Goal: Task Accomplishment & Management: Manage account settings

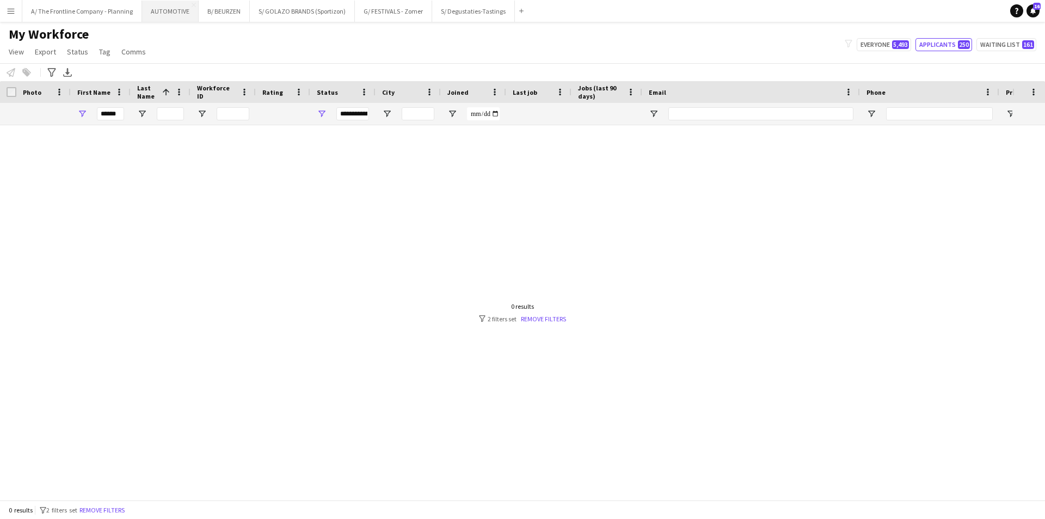
click at [168, 10] on button "AUTOMOTIVE Close" at bounding box center [170, 11] width 57 height 21
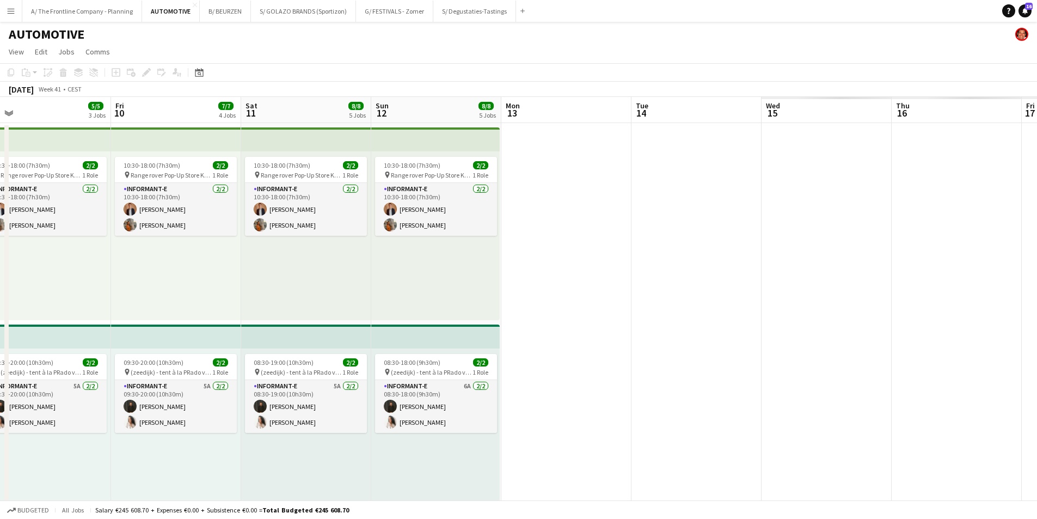
scroll to position [0, 346]
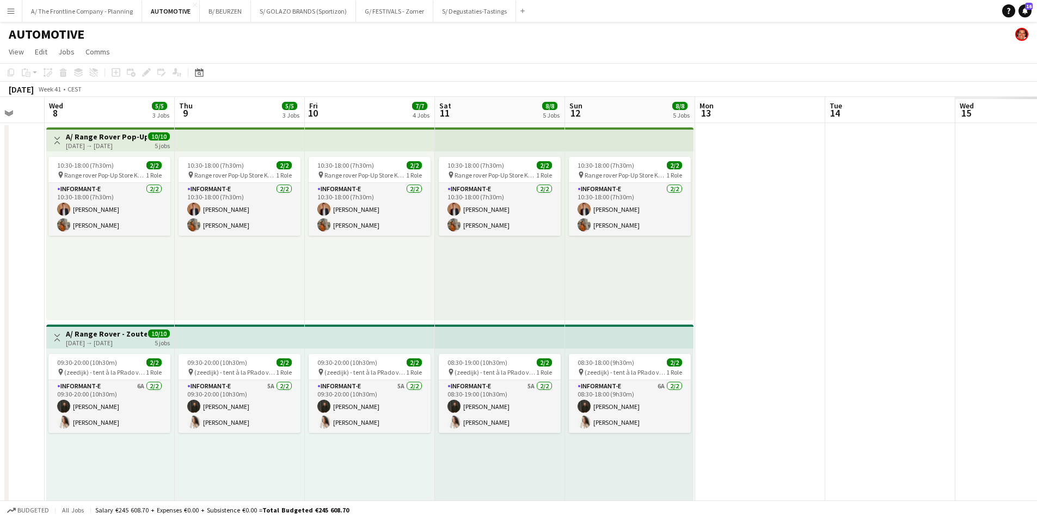
drag, startPoint x: 152, startPoint y: 183, endPoint x: 20, endPoint y: 168, distance: 133.7
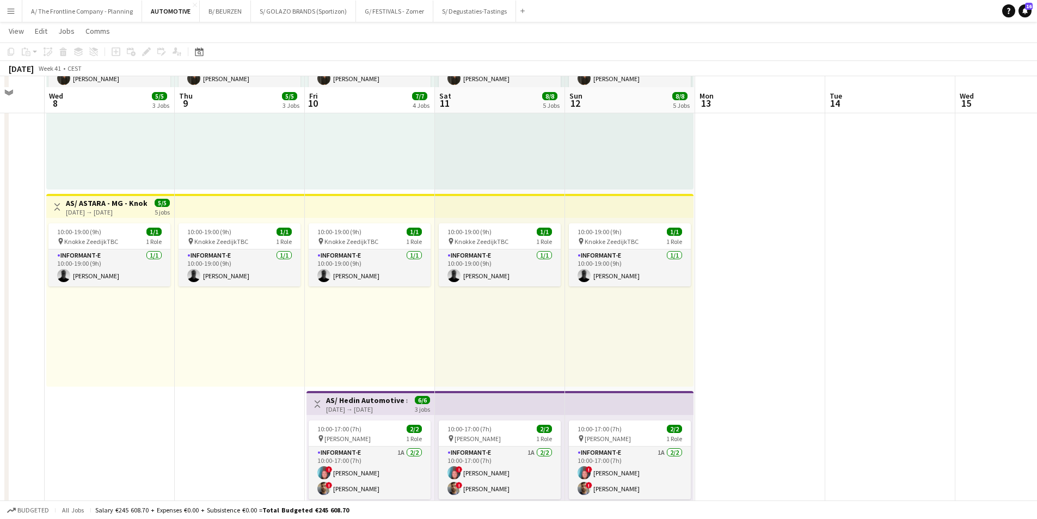
scroll to position [544, 0]
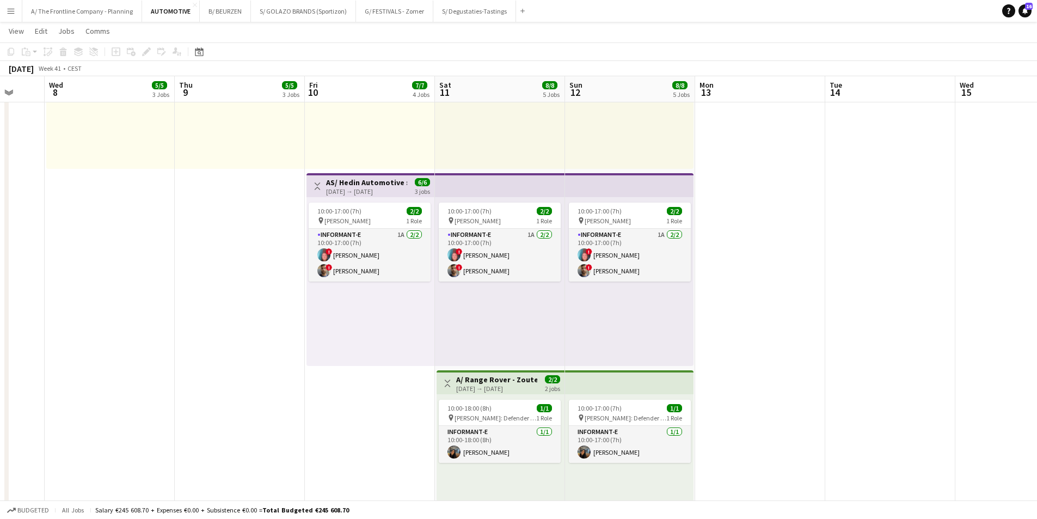
click at [497, 376] on h3 "A/ Range Rover - Zoute Grand Prix - Defender "Past meets Future" - 11+12/10/25" at bounding box center [496, 380] width 81 height 10
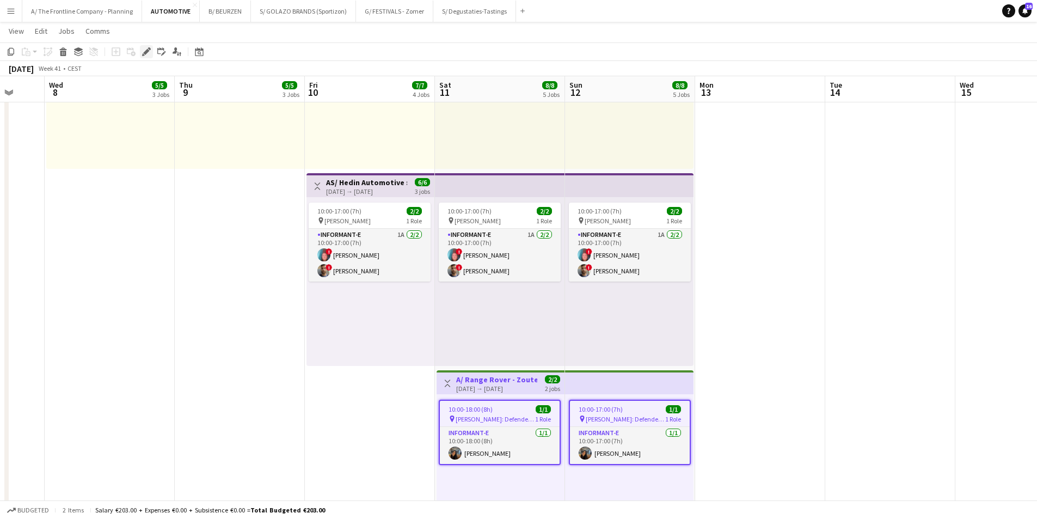
click at [149, 52] on icon "Edit" at bounding box center [146, 51] width 9 height 9
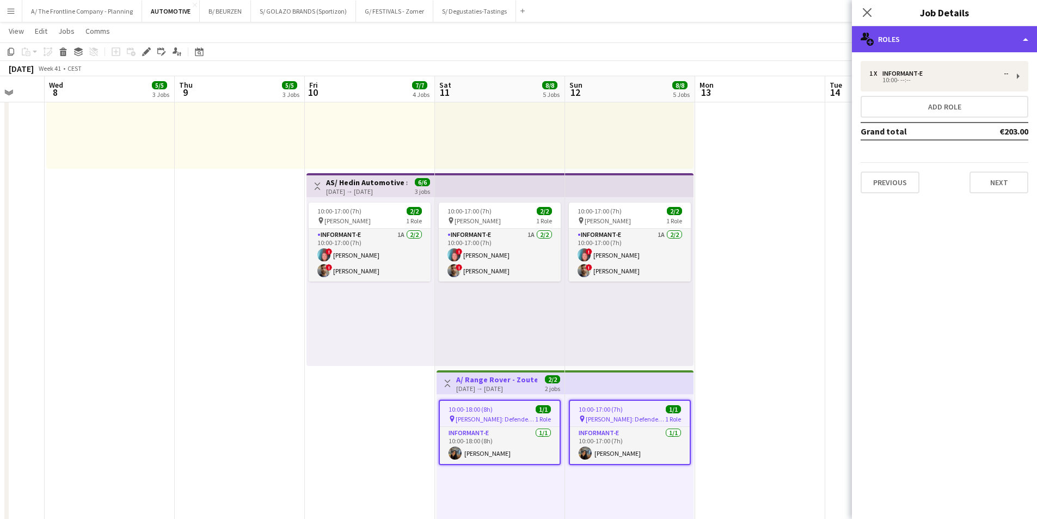
click at [959, 42] on div "multiple-users-add Roles" at bounding box center [944, 39] width 185 height 26
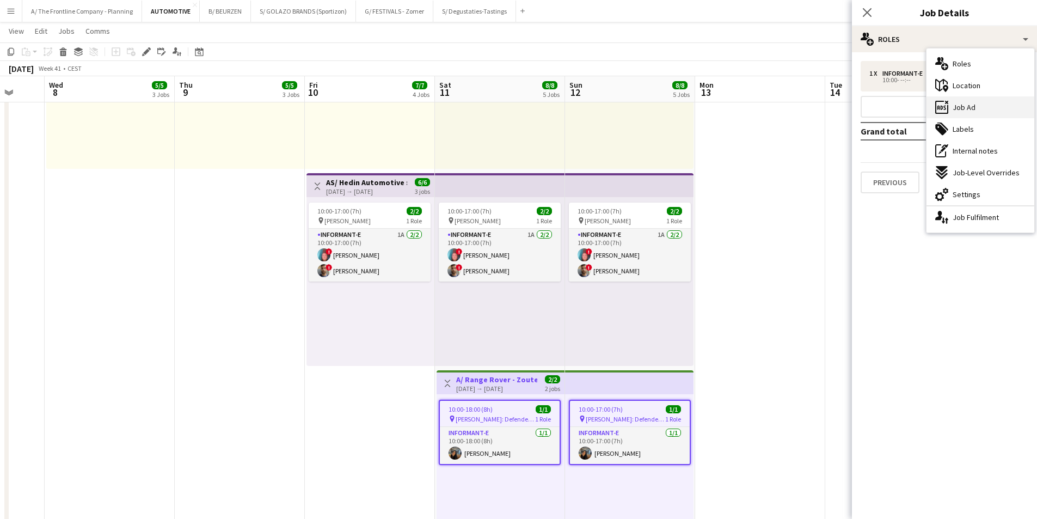
click at [969, 114] on div "ads-window Job Ad" at bounding box center [981, 107] width 108 height 22
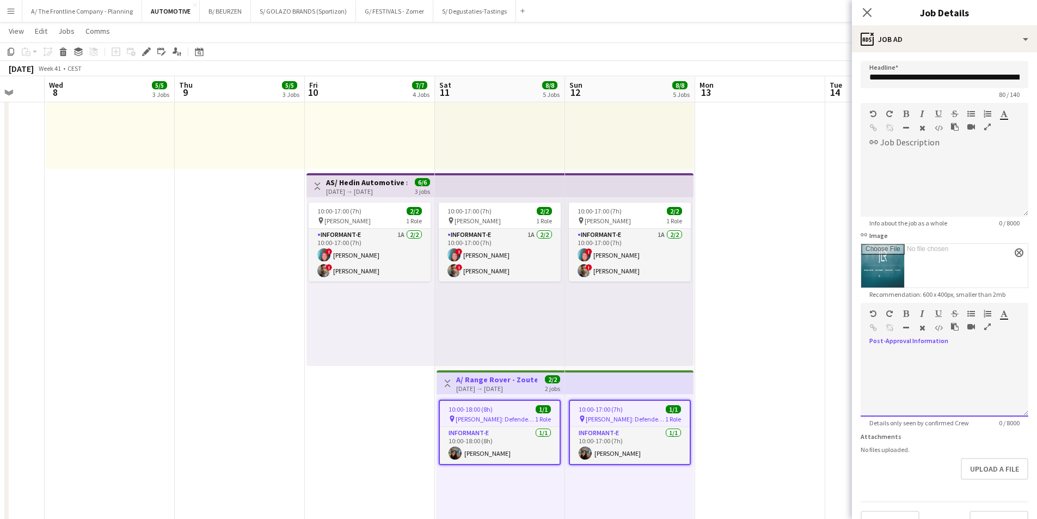
click at [926, 369] on div at bounding box center [945, 383] width 168 height 65
paste div
click at [794, 240] on app-date-cell at bounding box center [760, 73] width 130 height 990
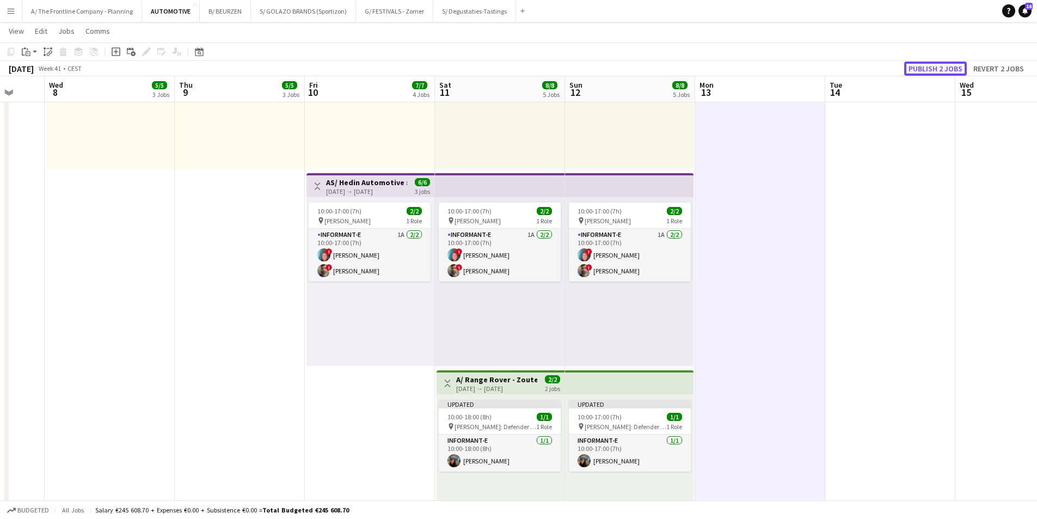
click at [937, 73] on button "Publish 2 jobs" at bounding box center [935, 69] width 63 height 14
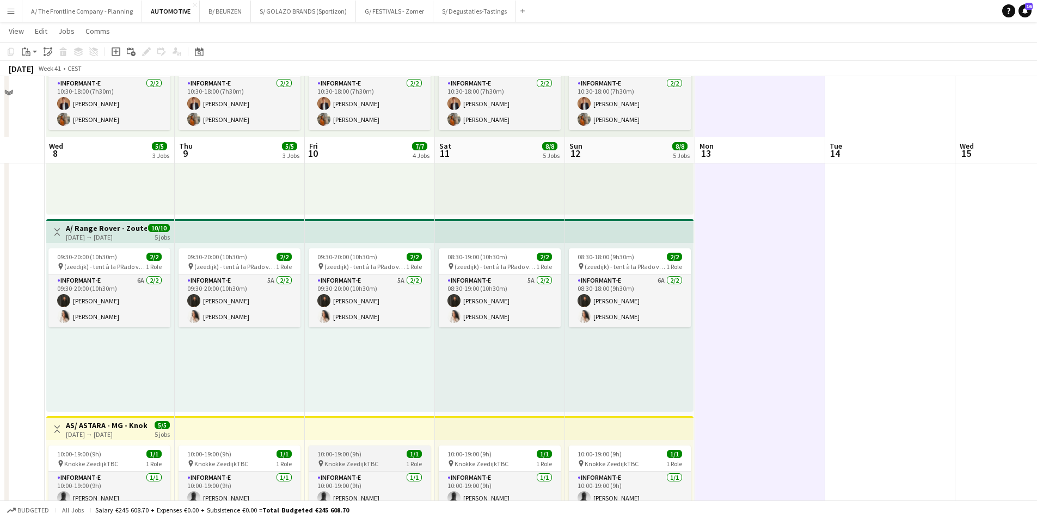
scroll to position [0, 0]
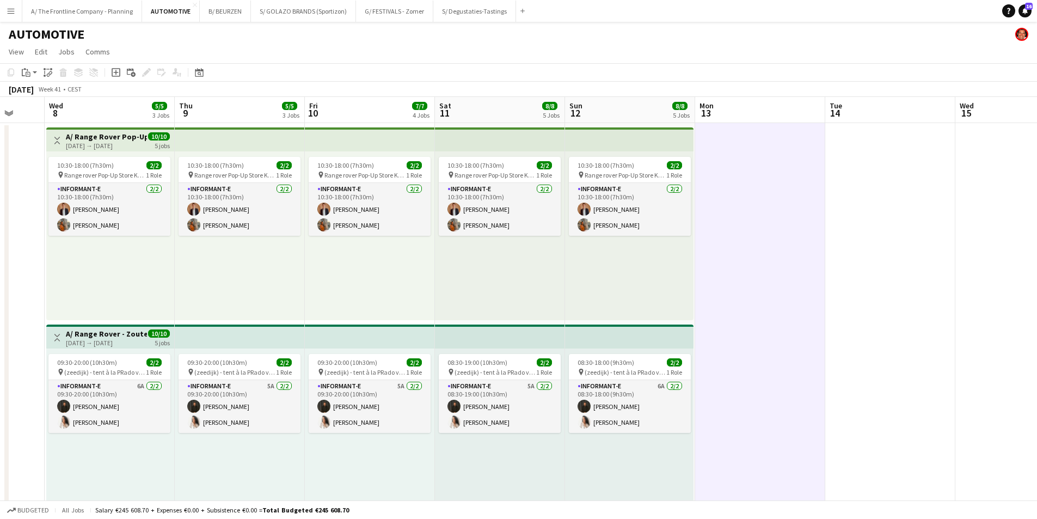
click at [217, 135] on app-top-bar at bounding box center [240, 139] width 130 height 24
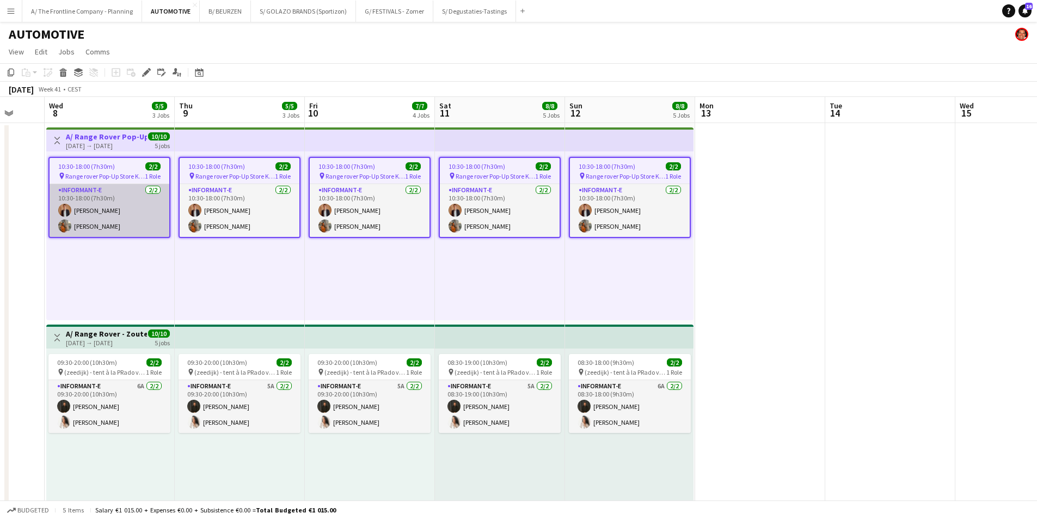
click at [105, 207] on app-card-role "Informant-e [DATE] 10:30-18:00 (7h30m) [PERSON_NAME] [PERSON_NAME] Rooms" at bounding box center [110, 210] width 120 height 53
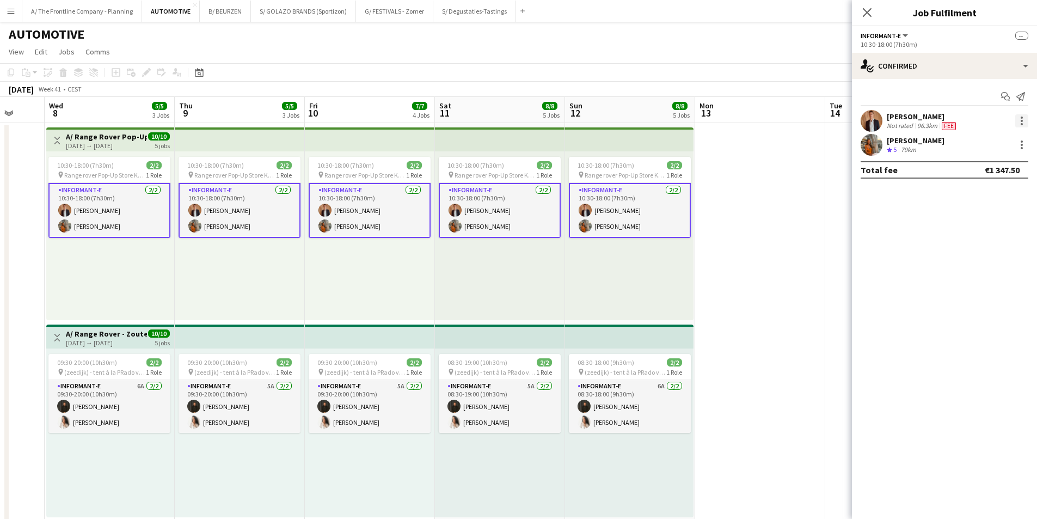
click at [1023, 115] on div at bounding box center [1021, 120] width 13 height 13
click at [987, 149] on button "Edit fee" at bounding box center [985, 141] width 85 height 26
